Goal: Task Accomplishment & Management: Use online tool/utility

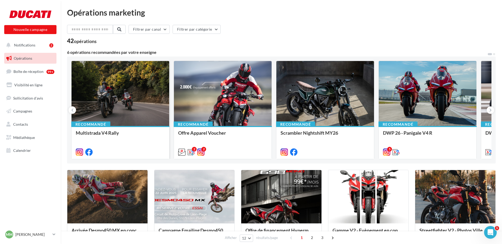
click at [116, 98] on div at bounding box center [120, 93] width 98 height 65
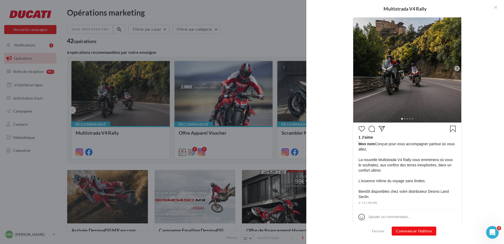
scroll to position [122, 0]
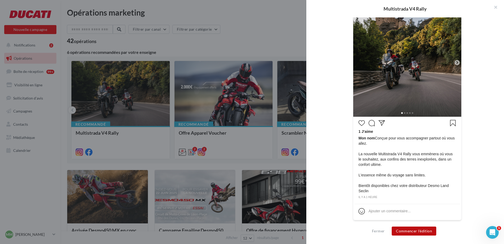
click at [435, 232] on button "Commencer l'édition" at bounding box center [414, 230] width 45 height 9
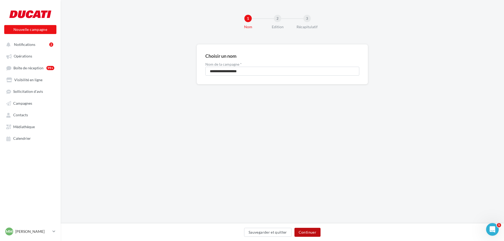
click at [317, 230] on button "Continuer" at bounding box center [308, 232] width 26 height 9
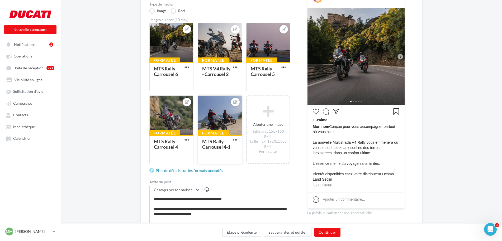
scroll to position [53, 0]
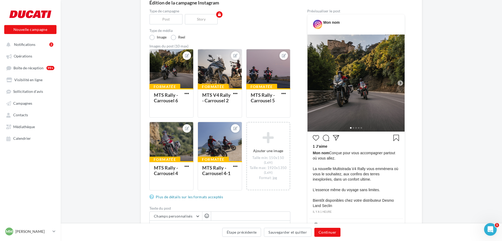
click at [399, 85] on icon at bounding box center [400, 83] width 5 height 5
click at [400, 83] on icon at bounding box center [400, 83] width 5 height 5
click at [233, 30] on label "Type de média" at bounding box center [219, 31] width 141 height 4
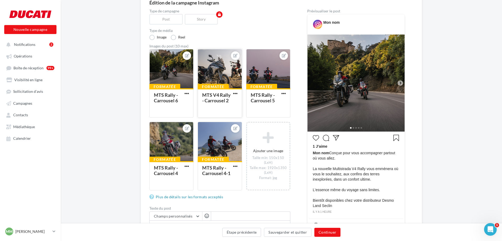
click at [215, 79] on div at bounding box center [220, 69] width 44 height 40
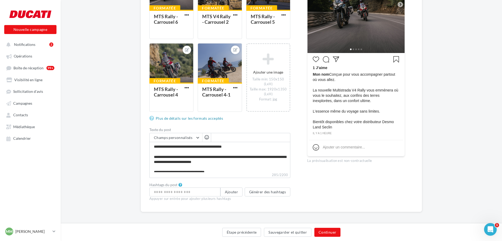
scroll to position [132, 0]
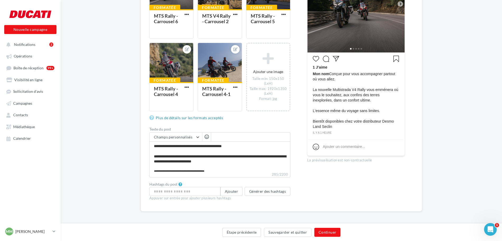
click at [323, 226] on div "Étape précédente Sauvegarder et quitter Continuer" at bounding box center [281, 232] width 441 height 18
click at [325, 230] on button "Continuer" at bounding box center [327, 232] width 26 height 9
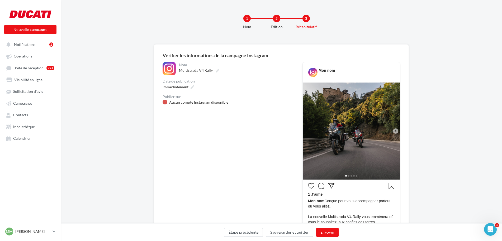
click at [179, 101] on div "Aucun compte Instagram disponible" at bounding box center [198, 102] width 59 height 5
click at [165, 61] on div "**********" at bounding box center [281, 173] width 237 height 241
click at [166, 68] on div at bounding box center [169, 68] width 13 height 13
click at [168, 68] on div at bounding box center [169, 68] width 13 height 13
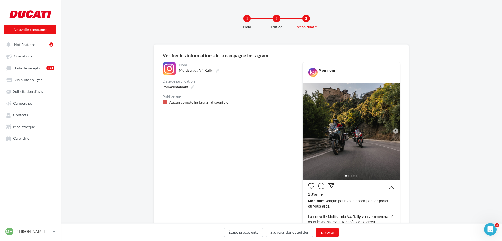
click at [306, 68] on div "Mon nom" at bounding box center [351, 70] width 94 height 13
click at [35, 66] on span "Boîte de réception" at bounding box center [28, 68] width 30 height 4
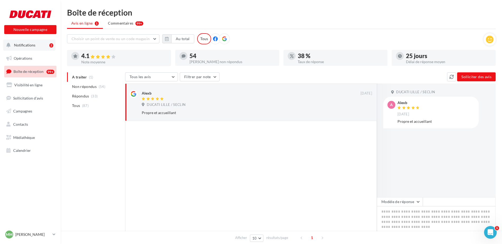
click at [42, 47] on button "Notifications 2" at bounding box center [29, 45] width 52 height 11
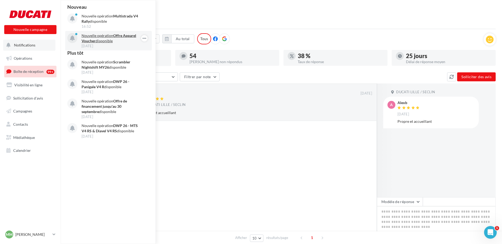
click at [106, 41] on p "Nouvelle opération Offre Apparel Voucher disponible" at bounding box center [112, 38] width 61 height 11
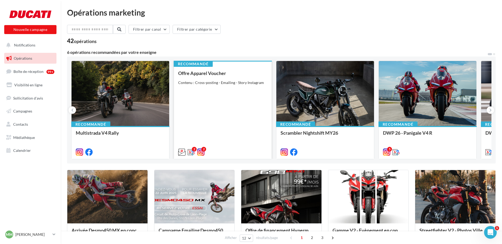
click at [204, 84] on div "Contenu : Cross-posting - Emailing - Story Instagram" at bounding box center [222, 82] width 89 height 5
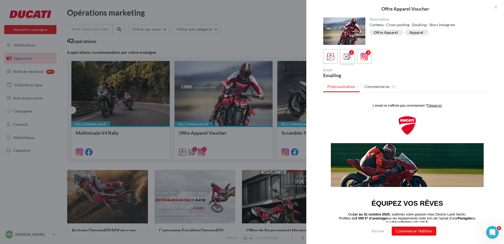
click at [353, 56] on label "2" at bounding box center [347, 56] width 15 height 15
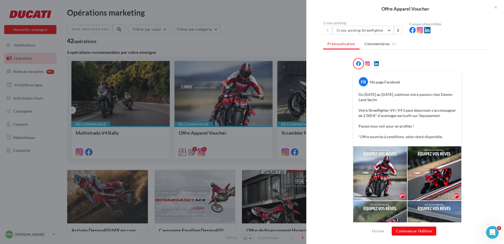
scroll to position [79, 0]
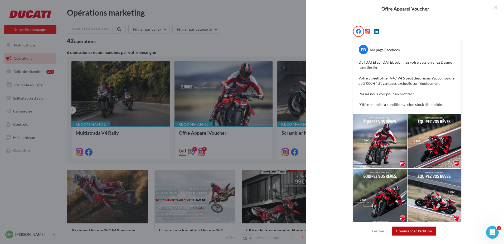
click at [414, 228] on button "Commencer l'édition" at bounding box center [414, 230] width 45 height 9
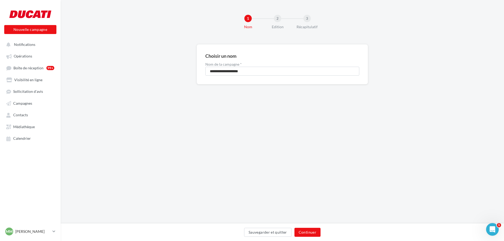
click at [304, 228] on div "Sauvegarder et quitter Continuer" at bounding box center [283, 232] width 444 height 18
click at [304, 228] on button "Continuer" at bounding box center [308, 232] width 26 height 9
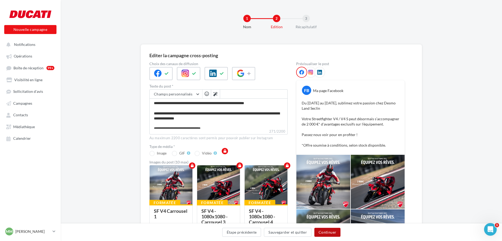
click at [323, 232] on button "Continuer" at bounding box center [327, 232] width 26 height 9
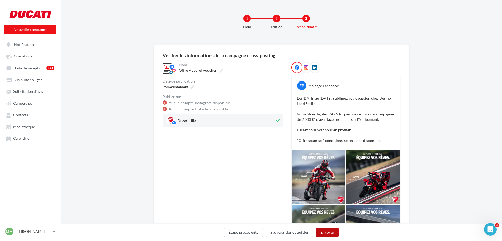
click at [328, 232] on button "Envoyer" at bounding box center [327, 232] width 22 height 9
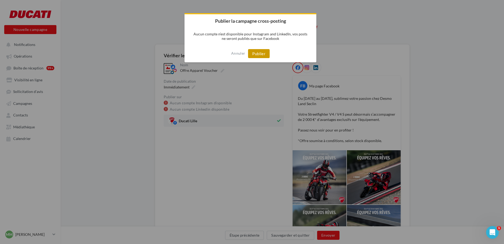
click at [257, 57] on button "Publier" at bounding box center [259, 53] width 22 height 9
